Goal: Use online tool/utility: Use online tool/utility

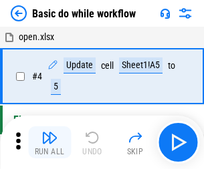
click at [50, 143] on img "button" at bounding box center [49, 138] width 16 height 16
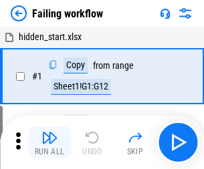
click at [50, 143] on img "button" at bounding box center [49, 138] width 16 height 16
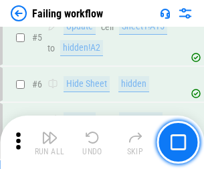
scroll to position [284, 0]
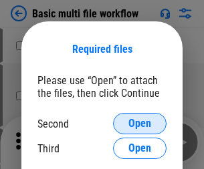
click at [140, 124] on span "Open" at bounding box center [140, 123] width 23 height 11
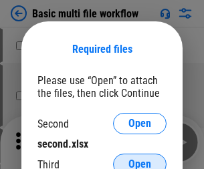
click at [140, 159] on span "Open" at bounding box center [140, 164] width 23 height 11
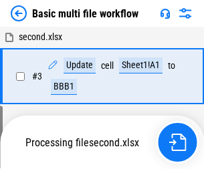
scroll to position [297, 0]
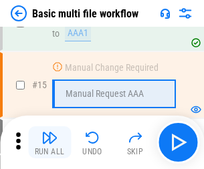
click at [50, 143] on img "button" at bounding box center [49, 138] width 16 height 16
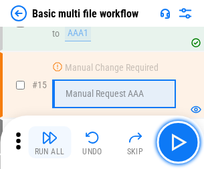
scroll to position [891, 0]
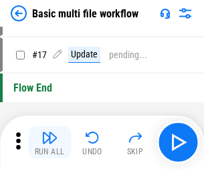
click at [50, 143] on img "button" at bounding box center [49, 138] width 16 height 16
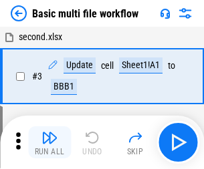
click at [50, 143] on img "button" at bounding box center [49, 138] width 16 height 16
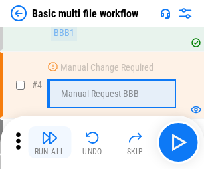
click at [50, 143] on img "button" at bounding box center [49, 138] width 16 height 16
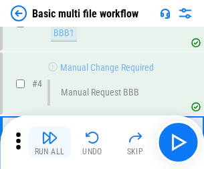
click at [50, 143] on img "button" at bounding box center [49, 138] width 16 height 16
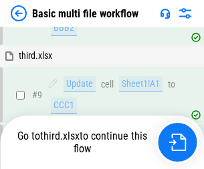
scroll to position [466, 0]
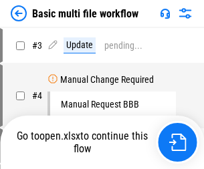
scroll to position [54, 0]
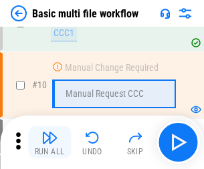
click at [50, 143] on img "button" at bounding box center [49, 138] width 16 height 16
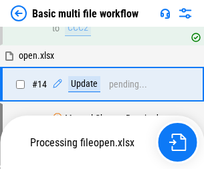
scroll to position [700, 0]
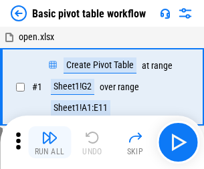
click at [50, 143] on img "button" at bounding box center [49, 138] width 16 height 16
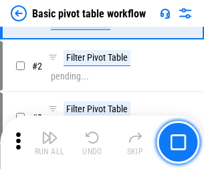
scroll to position [321, 0]
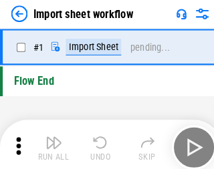
click at [50, 143] on img "button" at bounding box center [52, 138] width 16 height 16
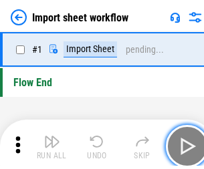
scroll to position [5, 0]
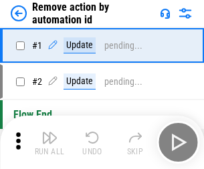
click at [50, 143] on img "button" at bounding box center [49, 138] width 16 height 16
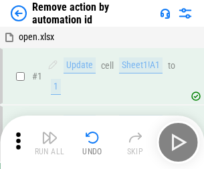
scroll to position [50, 0]
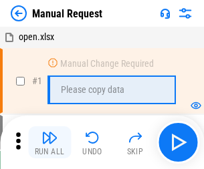
click at [50, 143] on img "button" at bounding box center [49, 138] width 16 height 16
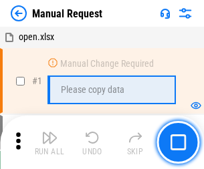
scroll to position [46, 0]
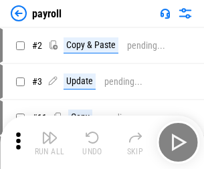
click at [50, 143] on img "button" at bounding box center [49, 138] width 16 height 16
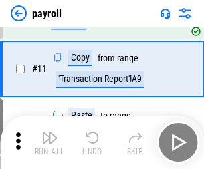
scroll to position [97, 0]
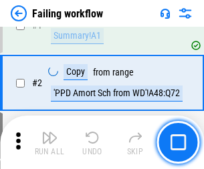
scroll to position [216, 0]
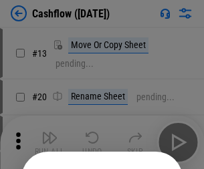
scroll to position [131, 0]
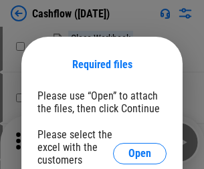
scroll to position [146, 0]
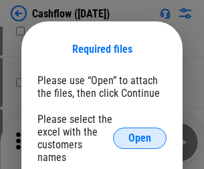
click at [140, 133] on span "Open" at bounding box center [140, 138] width 23 height 11
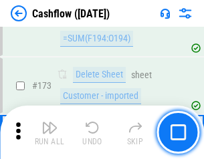
scroll to position [1417, 0]
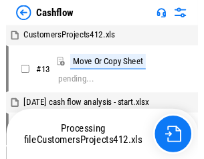
scroll to position [15, 0]
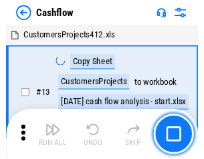
scroll to position [15, 0]
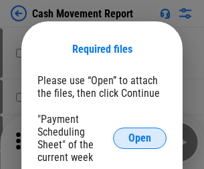
click at [140, 139] on span "Open" at bounding box center [140, 138] width 23 height 11
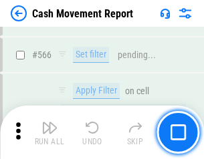
scroll to position [6135, 0]
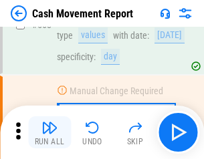
click at [50, 133] on img "button" at bounding box center [49, 128] width 16 height 16
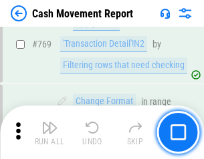
scroll to position [7438, 0]
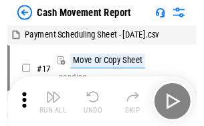
scroll to position [24, 0]
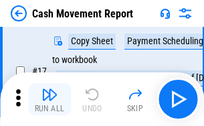
click at [50, 99] on img "button" at bounding box center [49, 94] width 16 height 16
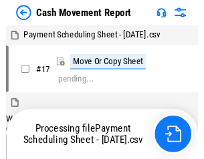
scroll to position [7, 0]
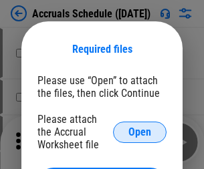
click at [140, 132] on span "Open" at bounding box center [140, 132] width 23 height 11
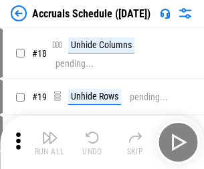
scroll to position [129, 0]
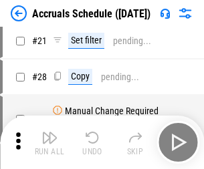
click at [50, 143] on img "button" at bounding box center [49, 138] width 16 height 16
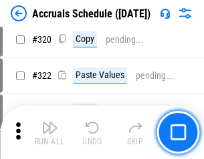
scroll to position [2490, 0]
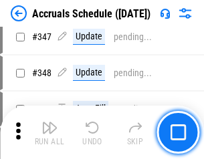
click at [50, 133] on img "button" at bounding box center [49, 128] width 16 height 16
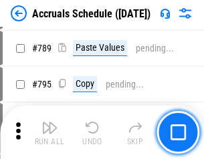
scroll to position [5623, 0]
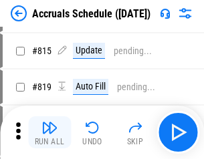
click at [50, 133] on img "button" at bounding box center [49, 128] width 16 height 16
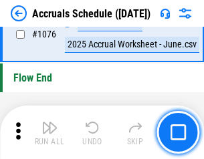
scroll to position [8017, 0]
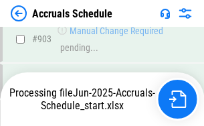
scroll to position [6876, 0]
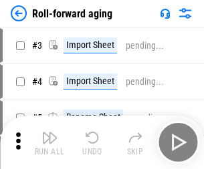
click at [50, 133] on img "button" at bounding box center [49, 138] width 16 height 16
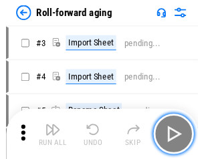
scroll to position [2, 0]
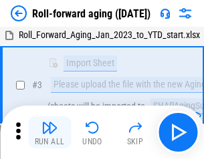
click at [50, 133] on img "button" at bounding box center [49, 128] width 16 height 16
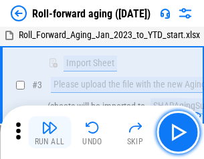
scroll to position [86, 0]
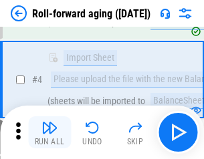
click at [50, 133] on img "button" at bounding box center [49, 128] width 16 height 16
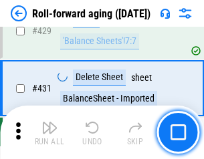
scroll to position [4642, 0]
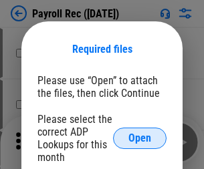
click at [140, 139] on span "Open" at bounding box center [140, 138] width 23 height 11
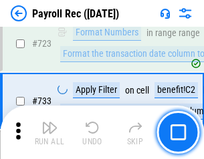
scroll to position [7666, 0]
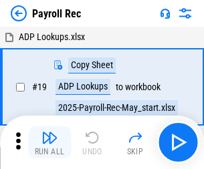
click at [50, 143] on img "button" at bounding box center [49, 138] width 16 height 16
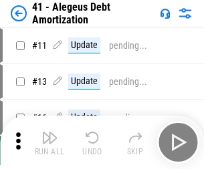
click at [50, 143] on img "button" at bounding box center [49, 138] width 16 height 16
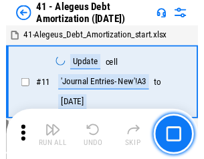
scroll to position [165, 0]
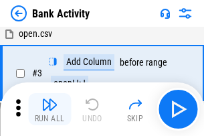
click at [50, 109] on img "button" at bounding box center [49, 104] width 16 height 16
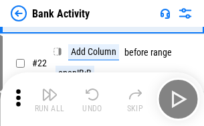
scroll to position [359, 0]
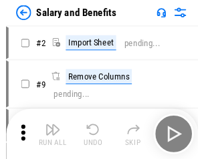
scroll to position [18, 0]
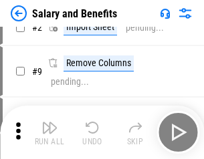
click at [50, 133] on img "button" at bounding box center [49, 128] width 16 height 16
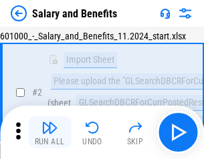
click at [50, 133] on img "button" at bounding box center [49, 128] width 16 height 16
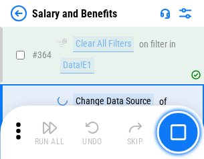
scroll to position [6303, 0]
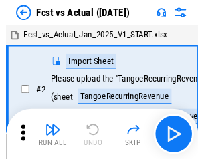
scroll to position [17, 0]
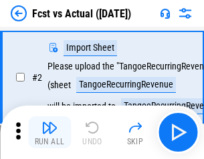
click at [50, 133] on img "button" at bounding box center [49, 128] width 16 height 16
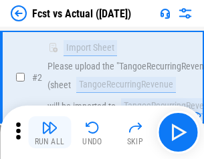
click at [50, 133] on img "button" at bounding box center [49, 128] width 16 height 16
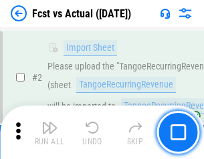
scroll to position [125, 0]
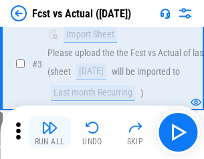
click at [50, 133] on img "button" at bounding box center [49, 128] width 16 height 16
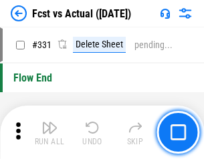
scroll to position [6407, 0]
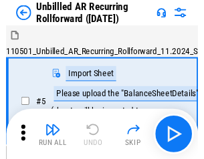
scroll to position [29, 0]
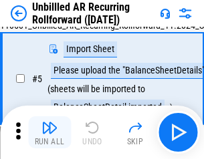
click at [50, 133] on img "button" at bounding box center [49, 128] width 16 height 16
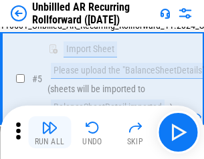
click at [50, 133] on img "button" at bounding box center [49, 128] width 16 height 16
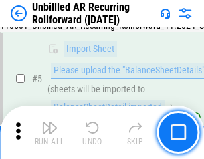
scroll to position [126, 0]
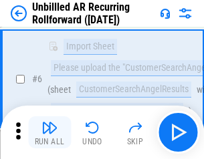
click at [50, 133] on img "button" at bounding box center [49, 128] width 16 height 16
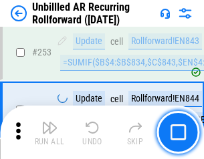
scroll to position [4547, 0]
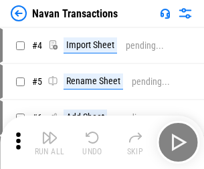
click at [50, 133] on img "button" at bounding box center [49, 138] width 16 height 16
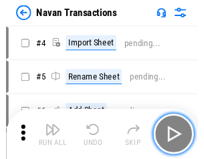
scroll to position [21, 0]
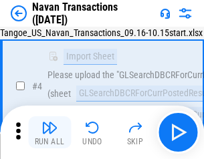
click at [50, 133] on img "button" at bounding box center [49, 128] width 16 height 16
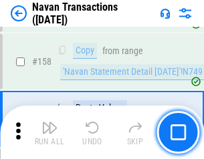
scroll to position [4340, 0]
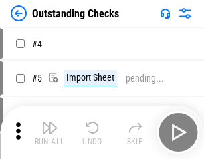
click at [50, 133] on img "button" at bounding box center [49, 128] width 16 height 16
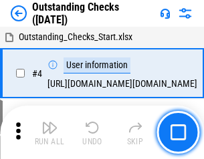
scroll to position [56, 0]
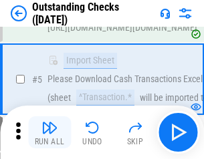
click at [50, 133] on img "button" at bounding box center [49, 128] width 16 height 16
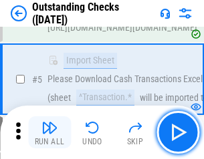
scroll to position [140, 0]
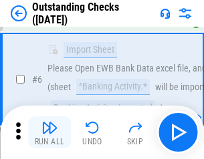
click at [50, 133] on img "button" at bounding box center [49, 128] width 16 height 16
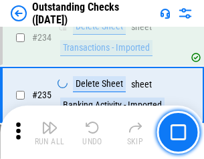
scroll to position [4065, 0]
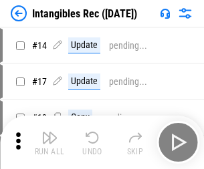
click at [50, 143] on img "button" at bounding box center [49, 138] width 16 height 16
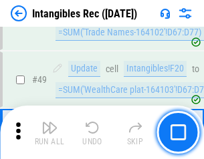
scroll to position [521, 0]
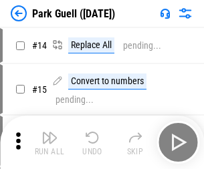
click at [50, 133] on img "button" at bounding box center [49, 138] width 16 height 16
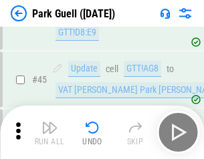
scroll to position [1674, 0]
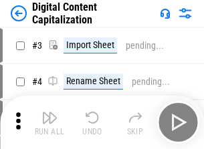
click at [50, 112] on img "button" at bounding box center [49, 118] width 16 height 16
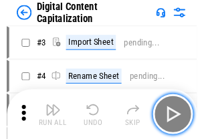
scroll to position [39, 0]
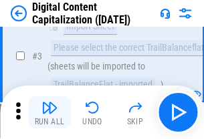
click at [50, 112] on img "button" at bounding box center [49, 108] width 16 height 16
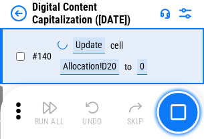
scroll to position [1420, 0]
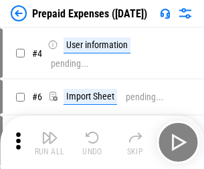
click at [50, 133] on img "button" at bounding box center [49, 138] width 16 height 16
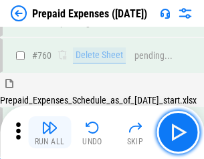
scroll to position [3710, 0]
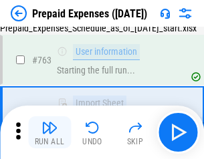
click at [50, 133] on img "button" at bounding box center [49, 128] width 16 height 16
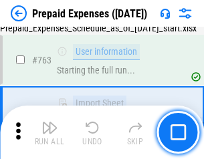
scroll to position [3789, 0]
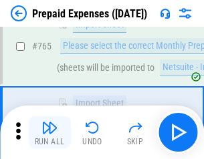
click at [50, 133] on img "button" at bounding box center [49, 128] width 16 height 16
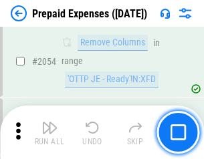
scroll to position [13992, 0]
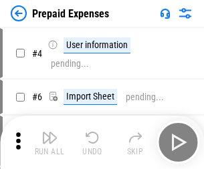
click at [50, 143] on img "button" at bounding box center [49, 138] width 16 height 16
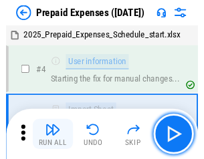
scroll to position [59, 0]
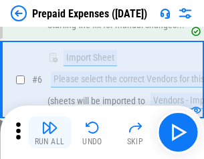
click at [50, 133] on img "button" at bounding box center [49, 128] width 16 height 16
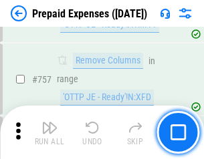
scroll to position [4769, 0]
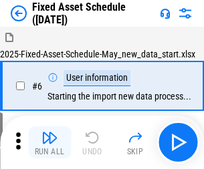
click at [50, 143] on img "button" at bounding box center [49, 138] width 16 height 16
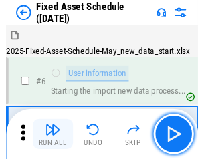
scroll to position [72, 0]
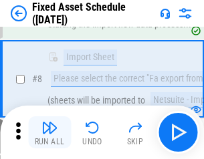
click at [50, 133] on img "button" at bounding box center [49, 128] width 16 height 16
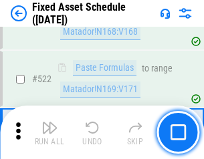
scroll to position [4652, 0]
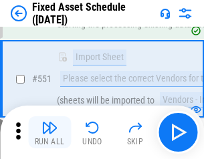
click at [50, 133] on img "button" at bounding box center [49, 128] width 16 height 16
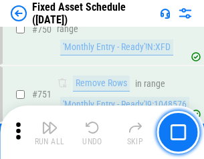
scroll to position [6526, 0]
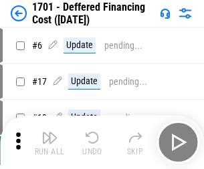
click at [50, 143] on img "button" at bounding box center [49, 138] width 16 height 16
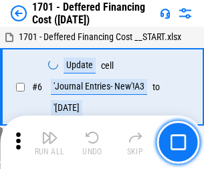
scroll to position [161, 0]
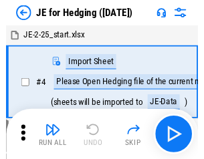
scroll to position [2, 0]
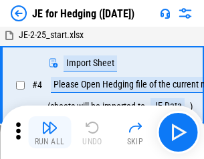
click at [50, 133] on img "button" at bounding box center [49, 128] width 16 height 16
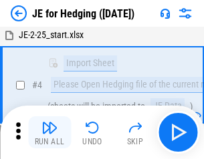
click at [50, 133] on img "button" at bounding box center [49, 128] width 16 height 16
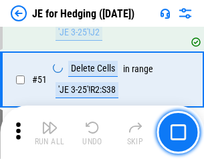
scroll to position [867, 0]
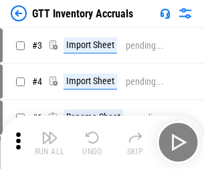
click at [50, 133] on img "button" at bounding box center [49, 138] width 16 height 16
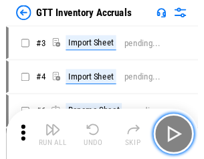
scroll to position [2, 0]
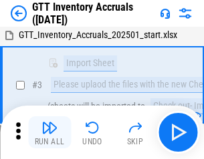
click at [50, 133] on img "button" at bounding box center [49, 128] width 16 height 16
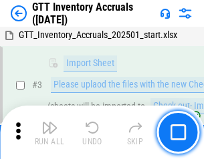
scroll to position [86, 0]
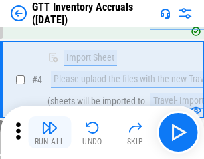
click at [50, 133] on img "button" at bounding box center [49, 128] width 16 height 16
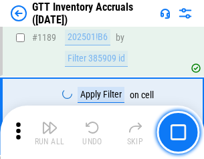
scroll to position [10930, 0]
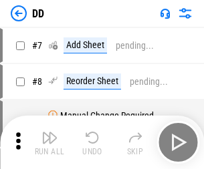
click at [50, 143] on img "button" at bounding box center [49, 138] width 16 height 16
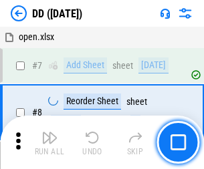
scroll to position [129, 0]
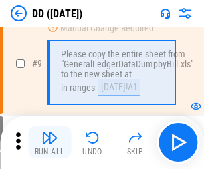
click at [50, 143] on img "button" at bounding box center [49, 138] width 16 height 16
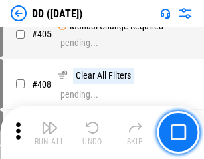
scroll to position [5989, 0]
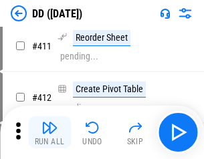
click at [50, 133] on img "button" at bounding box center [49, 128] width 16 height 16
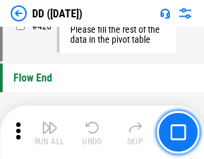
scroll to position [6407, 0]
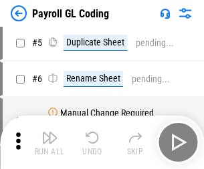
click at [50, 143] on img "button" at bounding box center [49, 138] width 16 height 16
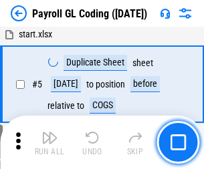
scroll to position [161, 0]
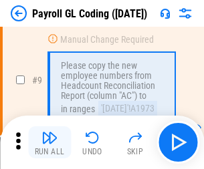
click at [50, 143] on img "button" at bounding box center [49, 138] width 16 height 16
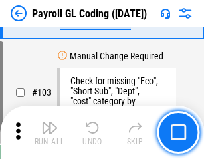
scroll to position [3140, 0]
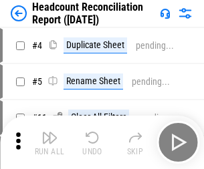
click at [50, 143] on img "button" at bounding box center [49, 138] width 16 height 16
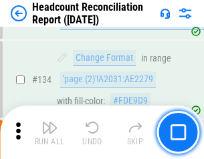
scroll to position [1609, 0]
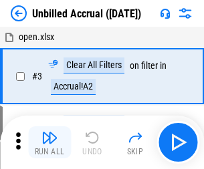
click at [50, 143] on img "button" at bounding box center [49, 138] width 16 height 16
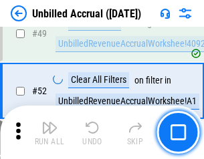
scroll to position [1214, 0]
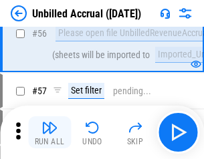
click at [50, 133] on img "button" at bounding box center [49, 128] width 16 height 16
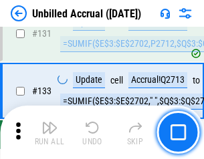
scroll to position [3987, 0]
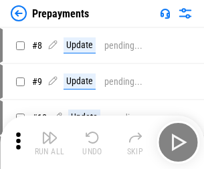
click at [50, 143] on img "button" at bounding box center [49, 138] width 16 height 16
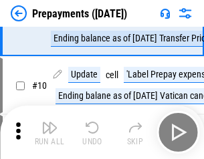
scroll to position [84, 0]
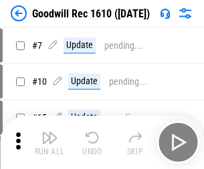
click at [50, 143] on img "button" at bounding box center [49, 138] width 16 height 16
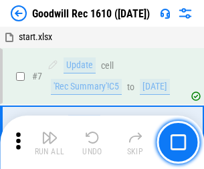
scroll to position [229, 0]
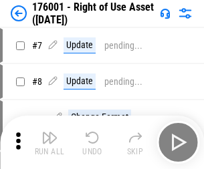
click at [50, 143] on img "button" at bounding box center [49, 138] width 16 height 16
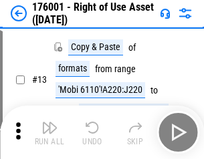
scroll to position [86, 0]
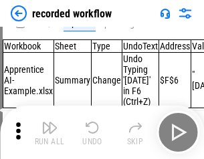
click at [50, 133] on img "button" at bounding box center [49, 128] width 16 height 16
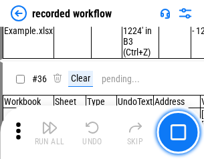
scroll to position [4184, 0]
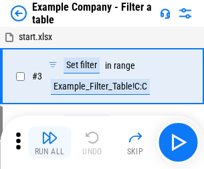
click at [50, 143] on img "button" at bounding box center [49, 138] width 16 height 16
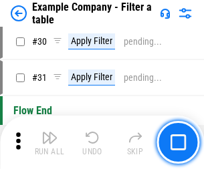
scroll to position [1225, 0]
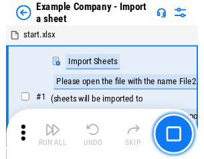
scroll to position [21, 0]
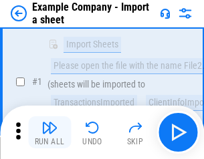
click at [50, 133] on img "button" at bounding box center [49, 128] width 16 height 16
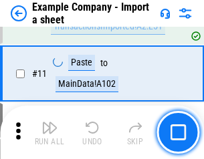
scroll to position [296, 0]
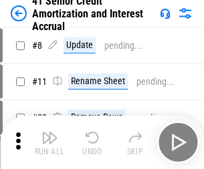
click at [50, 133] on img "button" at bounding box center [49, 138] width 16 height 16
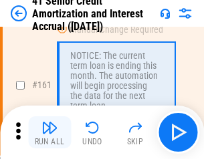
click at [50, 133] on img "button" at bounding box center [49, 128] width 16 height 16
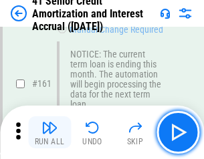
scroll to position [1432, 0]
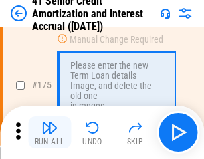
click at [50, 133] on img "button" at bounding box center [49, 128] width 16 height 16
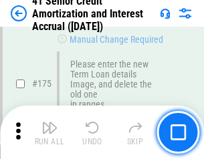
scroll to position [1568, 0]
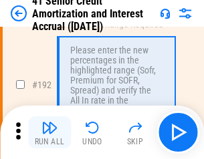
click at [50, 133] on img "button" at bounding box center [49, 128] width 16 height 16
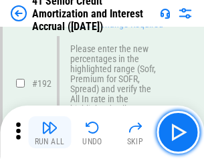
scroll to position [1708, 0]
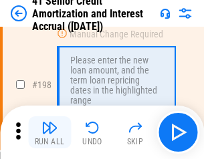
click at [50, 133] on img "button" at bounding box center [49, 128] width 16 height 16
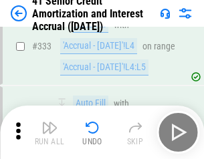
scroll to position [3419, 0]
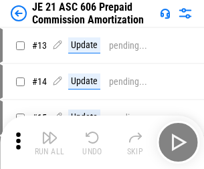
click at [50, 133] on img "button" at bounding box center [49, 138] width 16 height 16
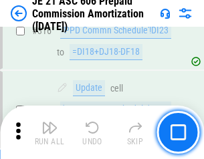
scroll to position [2499, 0]
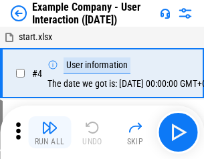
click at [50, 133] on img "button" at bounding box center [49, 128] width 16 height 16
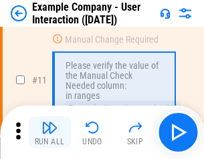
click at [50, 133] on img "button" at bounding box center [49, 128] width 16 height 16
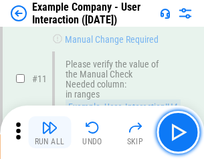
scroll to position [290, 0]
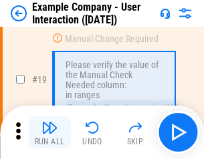
click at [50, 133] on img "button" at bounding box center [49, 128] width 16 height 16
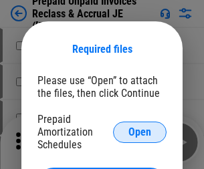
click at [140, 132] on span "Open" at bounding box center [140, 132] width 23 height 11
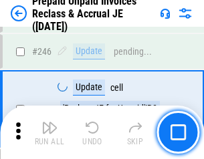
scroll to position [1807, 0]
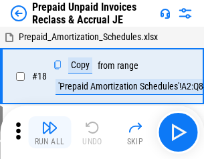
click at [50, 133] on img "button" at bounding box center [49, 128] width 16 height 16
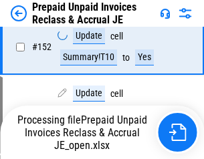
scroll to position [1028, 0]
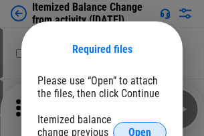
click at [140, 127] on span "Open" at bounding box center [140, 132] width 23 height 11
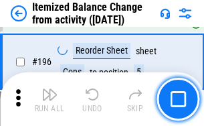
scroll to position [2576, 0]
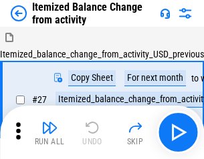
scroll to position [21, 0]
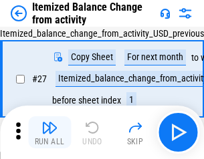
click at [50, 133] on img "button" at bounding box center [49, 128] width 16 height 16
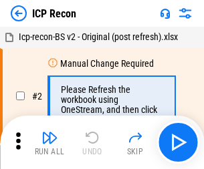
scroll to position [6, 0]
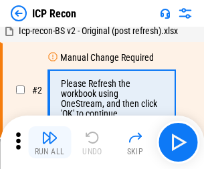
click at [50, 143] on img "button" at bounding box center [49, 138] width 16 height 16
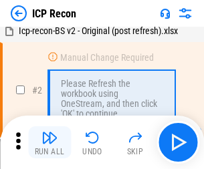
click at [50, 143] on img "button" at bounding box center [49, 138] width 16 height 16
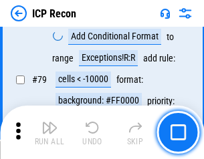
scroll to position [1312, 0]
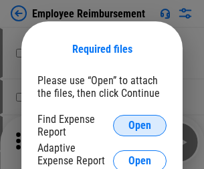
click at [140, 126] on span "Open" at bounding box center [140, 125] width 23 height 11
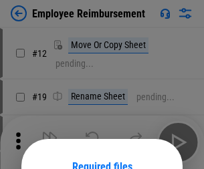
scroll to position [118, 0]
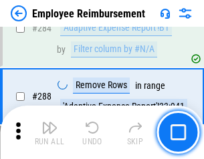
scroll to position [3638, 0]
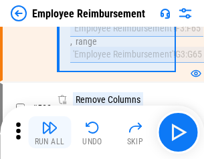
click at [50, 133] on img "button" at bounding box center [49, 128] width 16 height 16
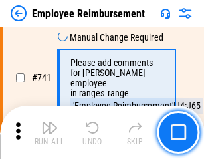
scroll to position [9391, 0]
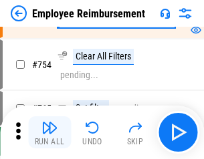
click at [50, 133] on img "button" at bounding box center [49, 128] width 16 height 16
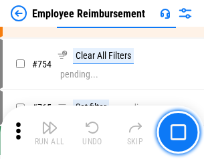
click at [50, 133] on img "button" at bounding box center [49, 128] width 16 height 16
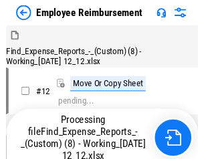
scroll to position [46, 0]
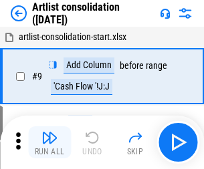
click at [50, 143] on img "button" at bounding box center [49, 138] width 16 height 16
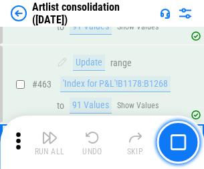
scroll to position [5861, 0]
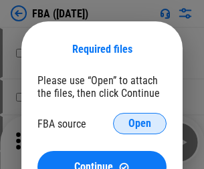
click at [140, 124] on span "Open" at bounding box center [140, 123] width 23 height 11
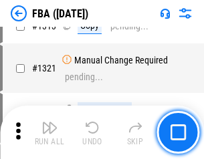
scroll to position [13946, 0]
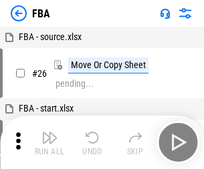
scroll to position [13, 0]
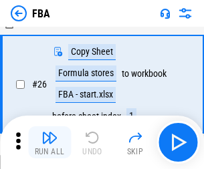
click at [50, 143] on img "button" at bounding box center [49, 138] width 16 height 16
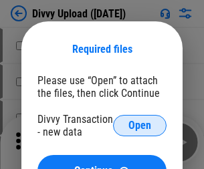
click at [140, 126] on span "Open" at bounding box center [140, 125] width 23 height 11
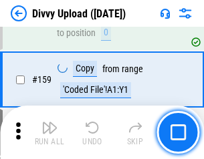
scroll to position [1386, 0]
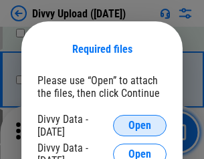
click at [140, 126] on span "Open" at bounding box center [140, 125] width 23 height 11
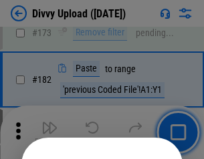
scroll to position [1503, 0]
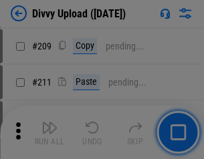
scroll to position [2274, 0]
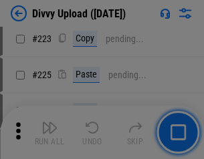
scroll to position [2671, 0]
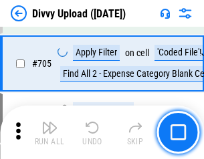
scroll to position [9157, 0]
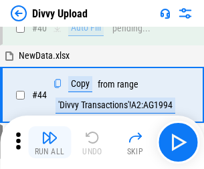
click at [50, 143] on img "button" at bounding box center [49, 138] width 16 height 16
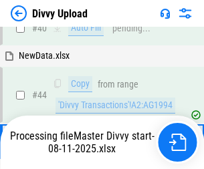
scroll to position [147, 0]
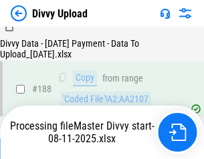
scroll to position [1576, 0]
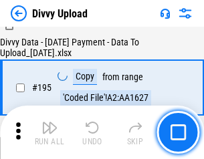
scroll to position [1871, 0]
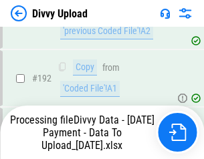
scroll to position [1804, 0]
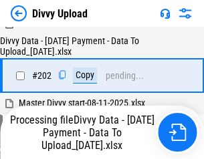
scroll to position [2166, 0]
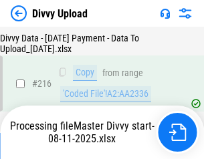
scroll to position [2756, 0]
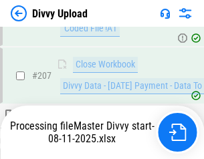
scroll to position [2461, 0]
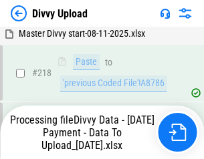
scroll to position [2974, 0]
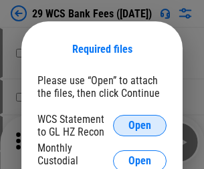
click at [140, 126] on span "Open" at bounding box center [140, 125] width 23 height 11
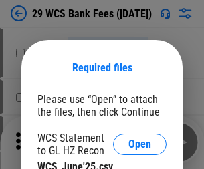
scroll to position [19, 0]
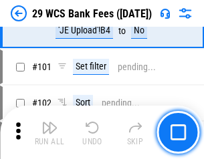
scroll to position [1304, 0]
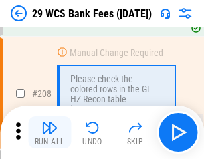
click at [50, 133] on img "button" at bounding box center [49, 128] width 16 height 16
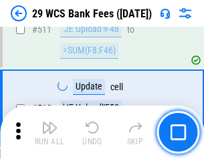
scroll to position [6735, 0]
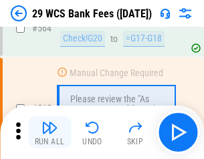
click at [50, 133] on img "button" at bounding box center [49, 128] width 16 height 16
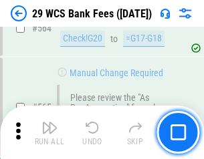
scroll to position [7239, 0]
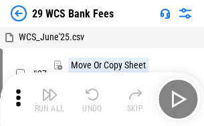
scroll to position [24, 0]
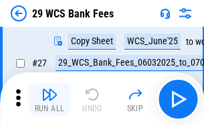
click at [50, 99] on img "button" at bounding box center [49, 94] width 16 height 16
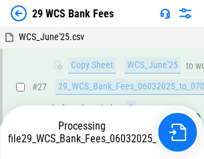
scroll to position [267, 0]
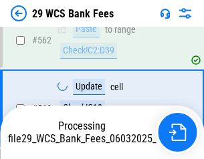
scroll to position [7224, 0]
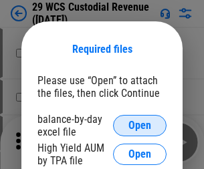
click at [140, 126] on span "Open" at bounding box center [140, 125] width 23 height 11
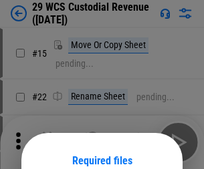
scroll to position [112, 0]
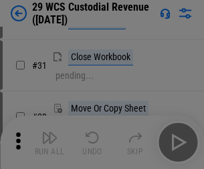
scroll to position [287, 0]
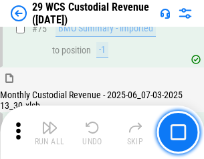
scroll to position [1398, 0]
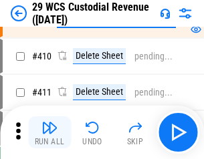
click at [50, 133] on img "button" at bounding box center [49, 128] width 16 height 16
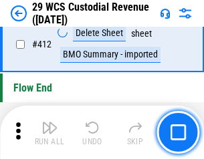
scroll to position [6392, 0]
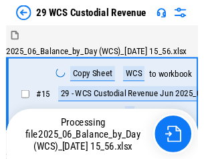
scroll to position [32, 0]
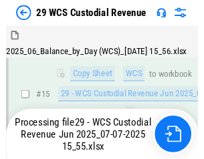
scroll to position [303, 0]
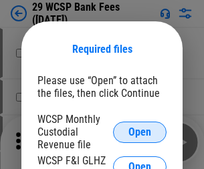
click at [140, 132] on span "Open" at bounding box center [140, 132] width 23 height 11
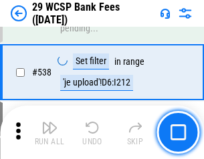
scroll to position [5143, 0]
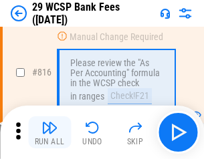
click at [50, 133] on img "button" at bounding box center [49, 128] width 16 height 16
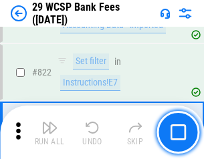
scroll to position [8246, 0]
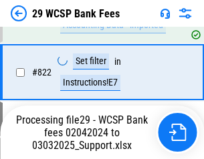
scroll to position [8477, 0]
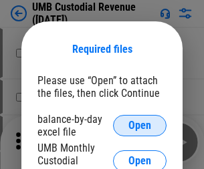
click at [140, 126] on span "Open" at bounding box center [140, 125] width 23 height 11
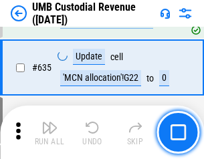
scroll to position [7005, 0]
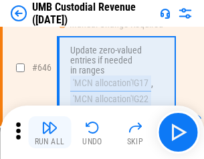
click at [50, 133] on img "button" at bounding box center [49, 128] width 16 height 16
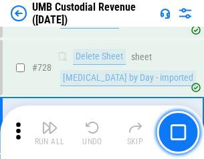
scroll to position [8257, 0]
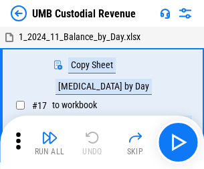
scroll to position [10, 0]
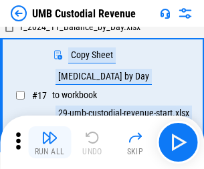
click at [50, 143] on img "button" at bounding box center [49, 138] width 16 height 16
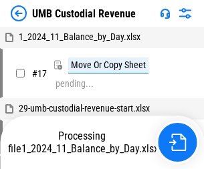
scroll to position [10, 0]
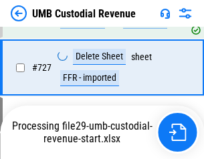
scroll to position [8226, 0]
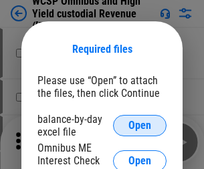
click at [140, 126] on span "Open" at bounding box center [140, 125] width 23 height 11
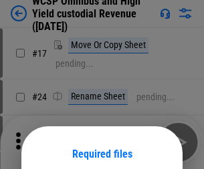
scroll to position [105, 0]
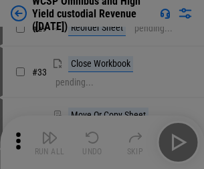
scroll to position [306, 0]
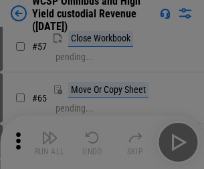
scroll to position [584, 0]
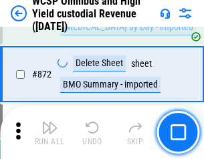
scroll to position [11329, 0]
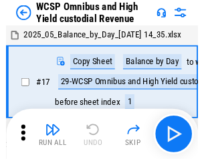
scroll to position [7, 0]
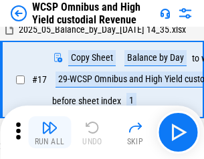
click at [50, 133] on img "button" at bounding box center [49, 128] width 16 height 16
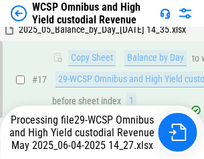
scroll to position [210, 0]
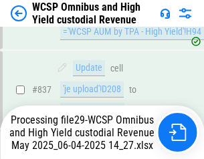
scroll to position [11183, 0]
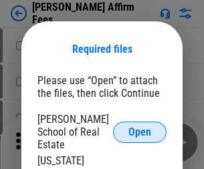
click at [140, 127] on span "Open" at bounding box center [140, 132] width 23 height 11
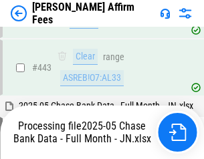
scroll to position [3494, 0]
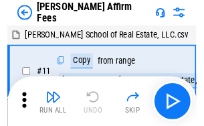
scroll to position [13, 0]
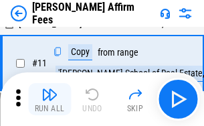
click at [50, 99] on img "button" at bounding box center [49, 94] width 16 height 16
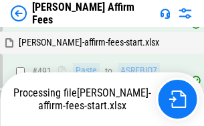
scroll to position [3656, 0]
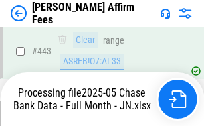
scroll to position [3510, 0]
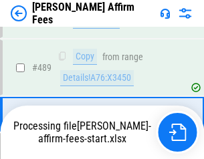
scroll to position [3494, 0]
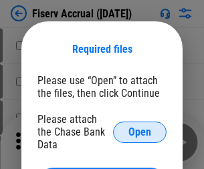
click at [140, 127] on span "Open" at bounding box center [140, 132] width 23 height 11
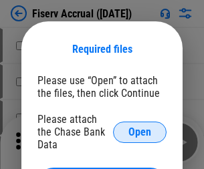
click at [140, 127] on span "Open" at bounding box center [140, 132] width 23 height 11
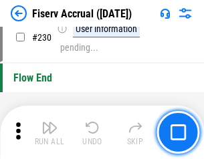
scroll to position [4241, 0]
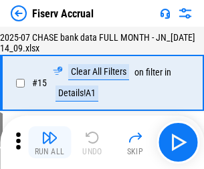
click at [50, 143] on img "button" at bounding box center [49, 138] width 16 height 16
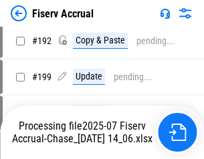
scroll to position [3606, 0]
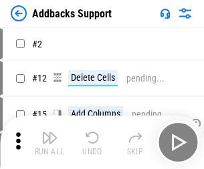
click at [50, 133] on img "button" at bounding box center [49, 138] width 16 height 16
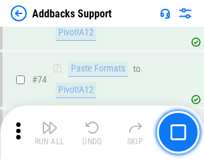
scroll to position [975, 0]
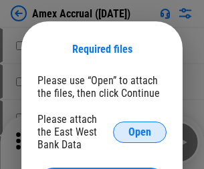
click at [140, 132] on span "Open" at bounding box center [140, 132] width 23 height 11
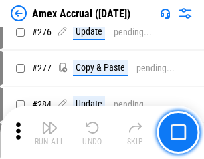
scroll to position [3484, 0]
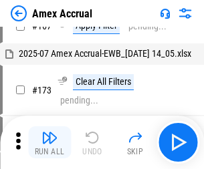
click at [50, 143] on img "button" at bounding box center [49, 138] width 16 height 16
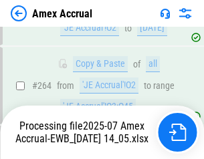
scroll to position [3902, 0]
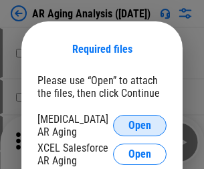
click at [140, 124] on span "Open" at bounding box center [140, 125] width 23 height 11
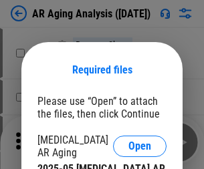
scroll to position [21, 0]
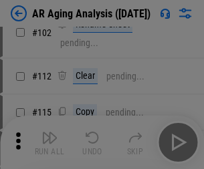
scroll to position [184, 0]
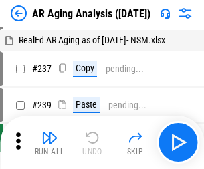
scroll to position [13, 0]
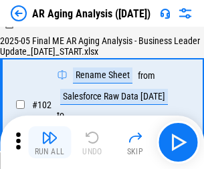
click at [50, 143] on img "button" at bounding box center [49, 138] width 16 height 16
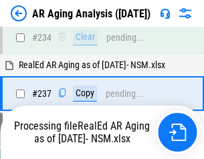
scroll to position [2075, 0]
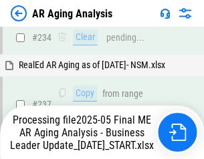
scroll to position [2115, 0]
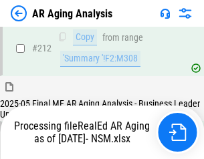
scroll to position [2002, 0]
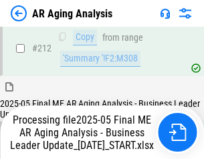
scroll to position [2059, 0]
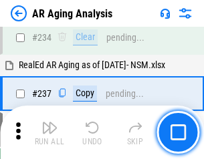
scroll to position [2059, 0]
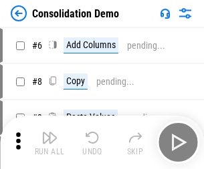
click at [50, 143] on img "button" at bounding box center [49, 138] width 16 height 16
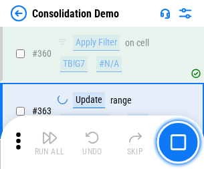
scroll to position [4486, 0]
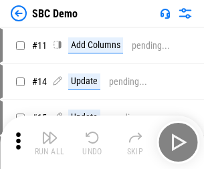
click at [50, 143] on img "button" at bounding box center [49, 138] width 16 height 16
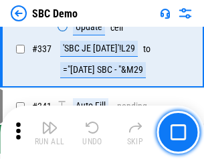
scroll to position [3521, 0]
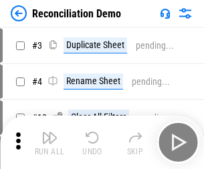
click at [50, 143] on img "button" at bounding box center [49, 138] width 16 height 16
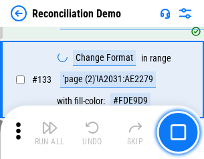
scroll to position [1590, 0]
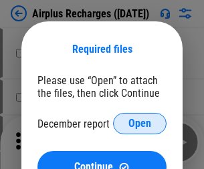
click at [140, 124] on span "Open" at bounding box center [140, 123] width 23 height 11
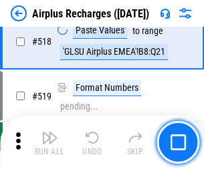
scroll to position [5760, 0]
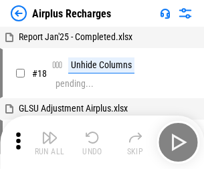
click at [50, 143] on img "button" at bounding box center [49, 138] width 16 height 16
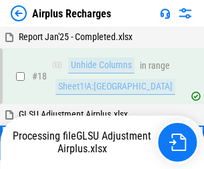
scroll to position [59, 0]
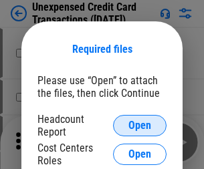
click at [140, 126] on span "Open" at bounding box center [140, 125] width 23 height 11
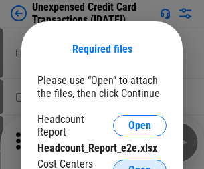
click at [140, 165] on span "Open" at bounding box center [140, 170] width 23 height 11
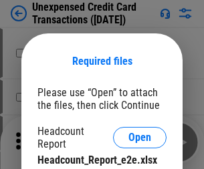
scroll to position [12, 0]
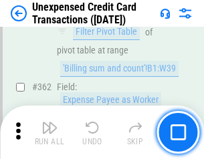
scroll to position [3442, 0]
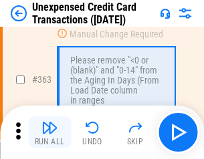
click at [50, 133] on img "button" at bounding box center [49, 128] width 16 height 16
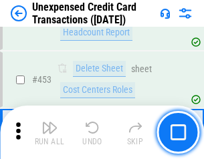
scroll to position [4565, 0]
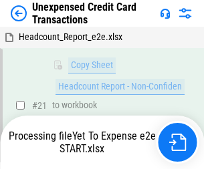
scroll to position [286, 0]
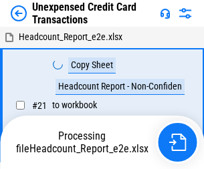
scroll to position [15, 0]
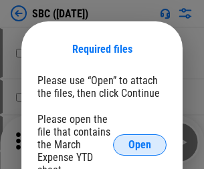
click at [140, 145] on span "Open" at bounding box center [140, 145] width 23 height 11
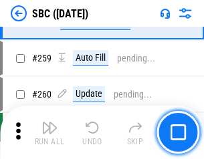
scroll to position [2616, 0]
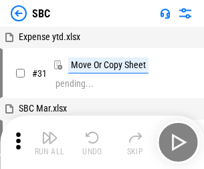
scroll to position [13, 0]
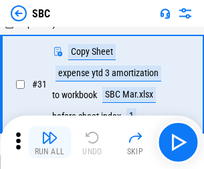
click at [50, 143] on img "button" at bounding box center [49, 138] width 16 height 16
